Goal: Information Seeking & Learning: Learn about a topic

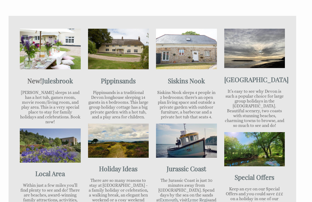
scroll to position [276, 0]
click at [113, 80] on link "Pippinsands" at bounding box center [118, 80] width 35 height 9
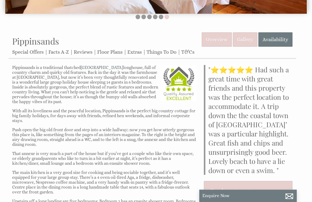
scroll to position [145, 0]
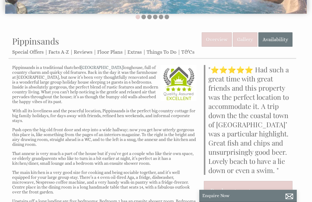
click at [110, 52] on link "Floor Plans" at bounding box center [109, 52] width 25 height 6
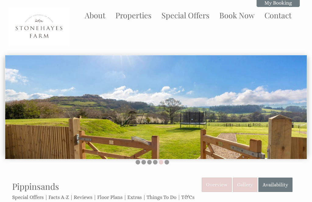
click at [303, 104] on img at bounding box center [156, 107] width 302 height 104
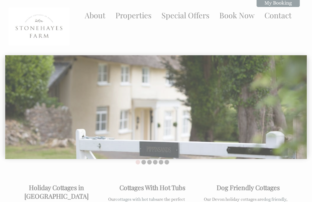
scroll to position [276, 0]
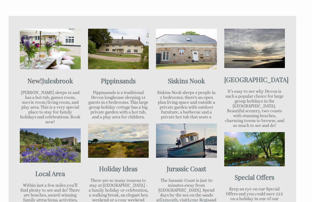
click at [45, 70] on div "New! [GEOGRAPHIC_DATA] Julesbrook sleeps 16 and has a hot tub, games room, movi…" at bounding box center [50, 122] width 68 height 198
click at [46, 49] on img at bounding box center [50, 49] width 61 height 41
click at [40, 80] on strong "New! [GEOGRAPHIC_DATA]" at bounding box center [50, 80] width 46 height 9
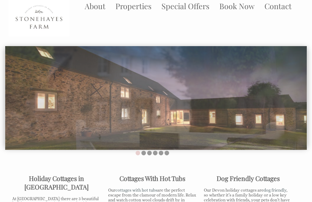
scroll to position [0, 0]
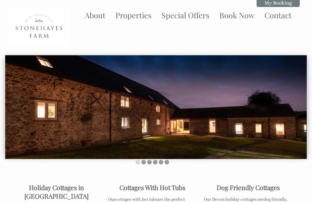
click at [137, 20] on link "Properties" at bounding box center [134, 15] width 36 height 10
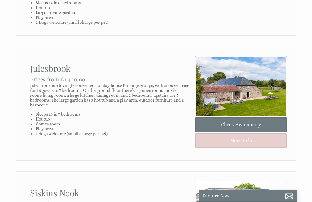
scroll to position [259, 0]
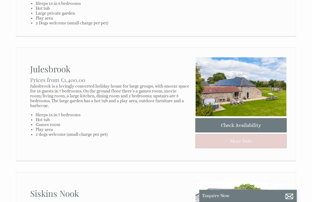
click at [39, 74] on link "Julesbrook" at bounding box center [50, 68] width 40 height 11
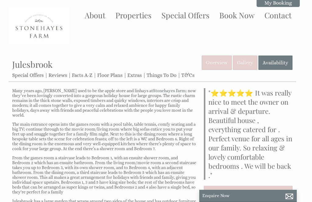
click at [112, 78] on link "Floor Plans" at bounding box center [109, 75] width 25 height 6
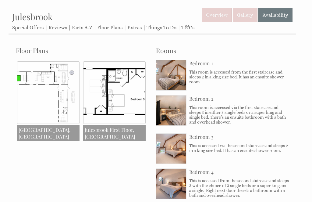
scroll to position [48, 0]
click at [54, 92] on img at bounding box center [48, 92] width 63 height 63
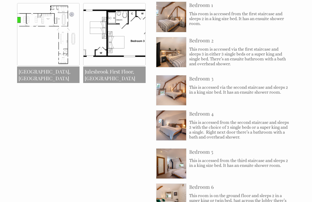
scroll to position [106, 0]
click at [42, 33] on img at bounding box center [48, 34] width 63 height 63
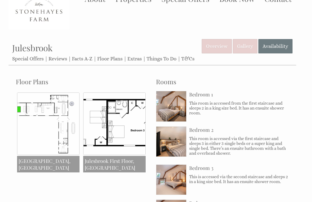
scroll to position [0, 0]
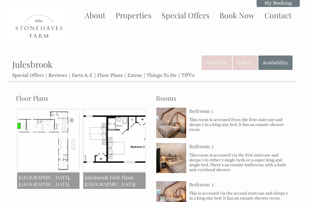
click at [246, 64] on link "Gallery" at bounding box center [245, 63] width 25 height 14
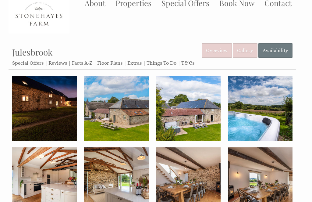
scroll to position [12, 0]
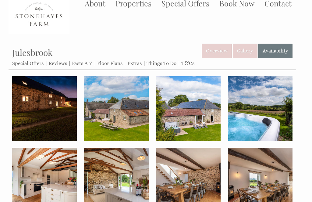
click at [63, 125] on img at bounding box center [44, 108] width 65 height 65
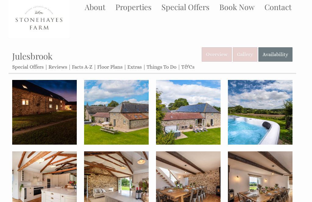
scroll to position [0, 0]
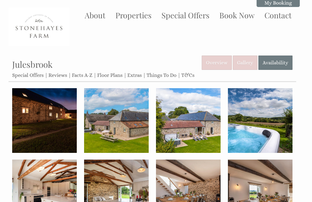
click at [99, 14] on link "About" at bounding box center [95, 15] width 21 height 10
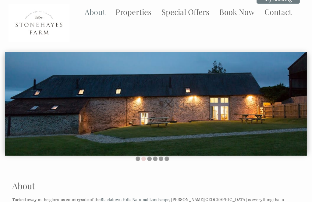
scroll to position [3, 0]
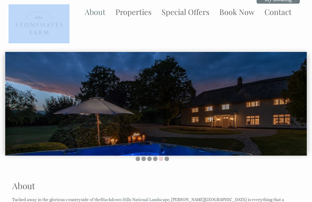
click at [296, 92] on img at bounding box center [156, 104] width 302 height 104
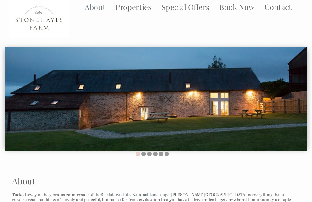
scroll to position [0, 0]
